Goal: Browse casually

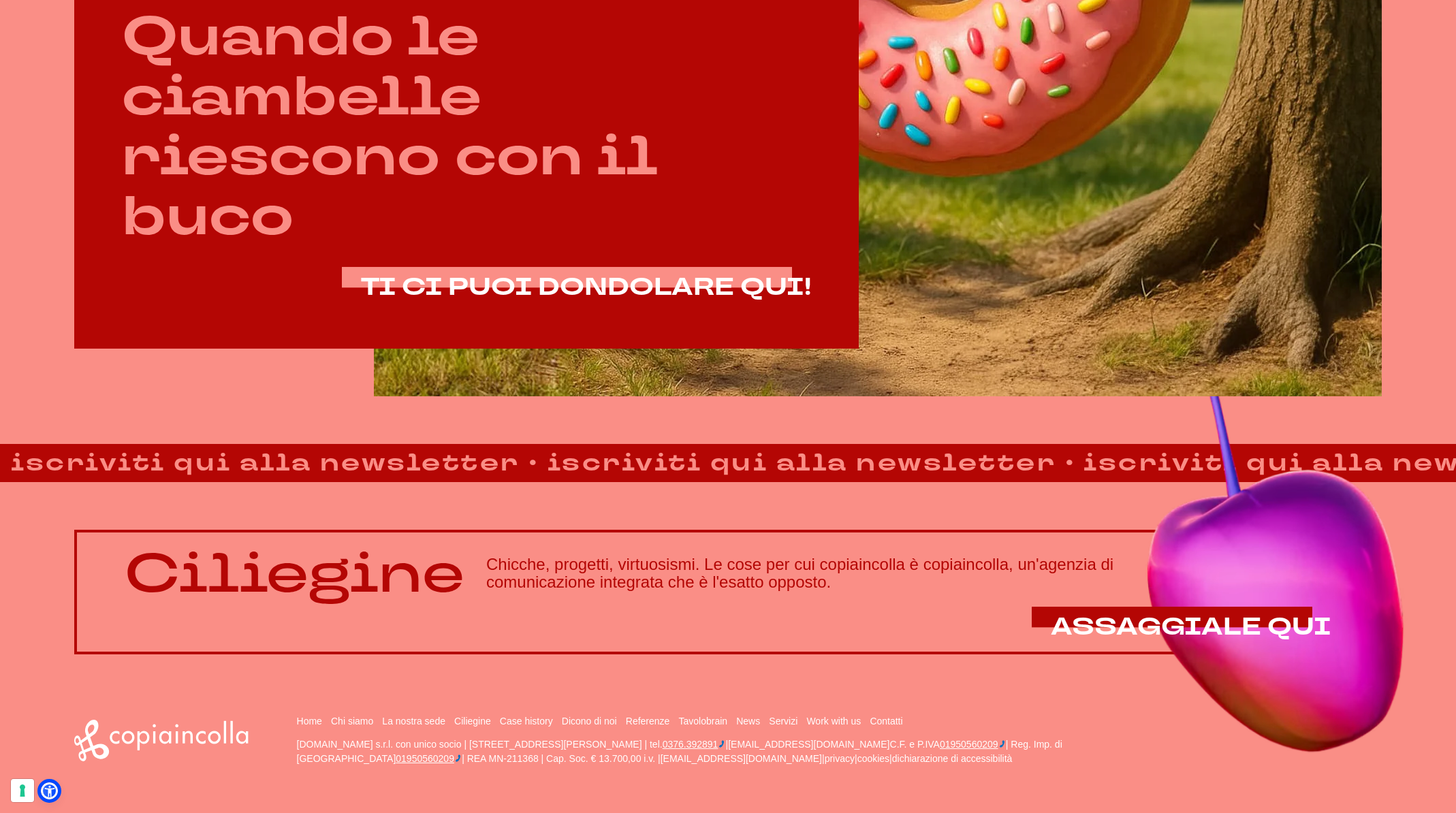
scroll to position [1111, 0]
